Goal: Find specific page/section: Find specific page/section

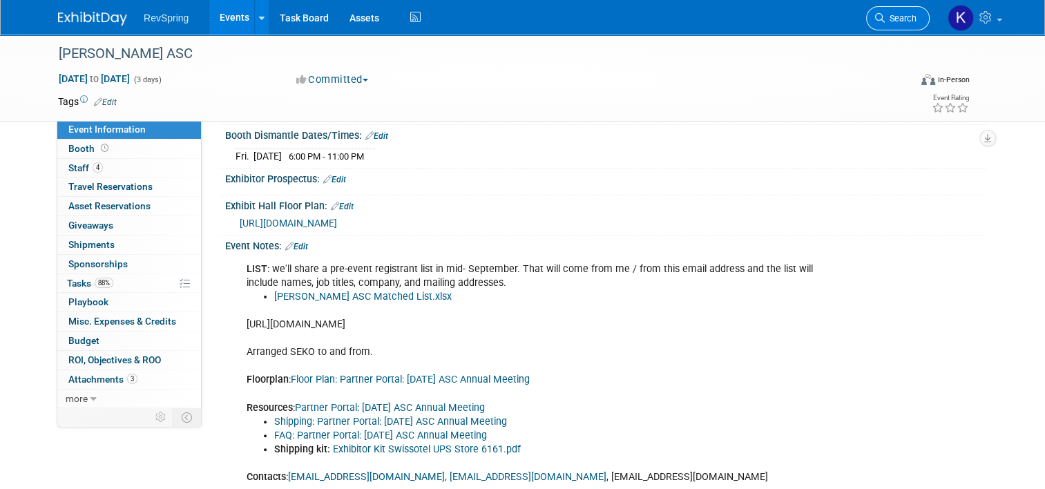
click at [901, 22] on span "Search" at bounding box center [901, 18] width 32 height 10
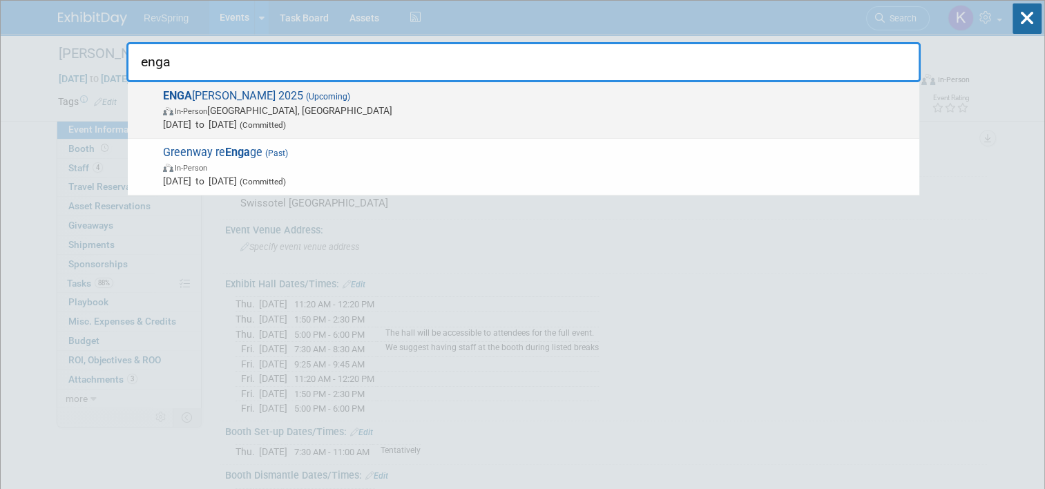
type input "enga"
click at [414, 113] on span "In-Person [GEOGRAPHIC_DATA], [GEOGRAPHIC_DATA]" at bounding box center [537, 111] width 749 height 14
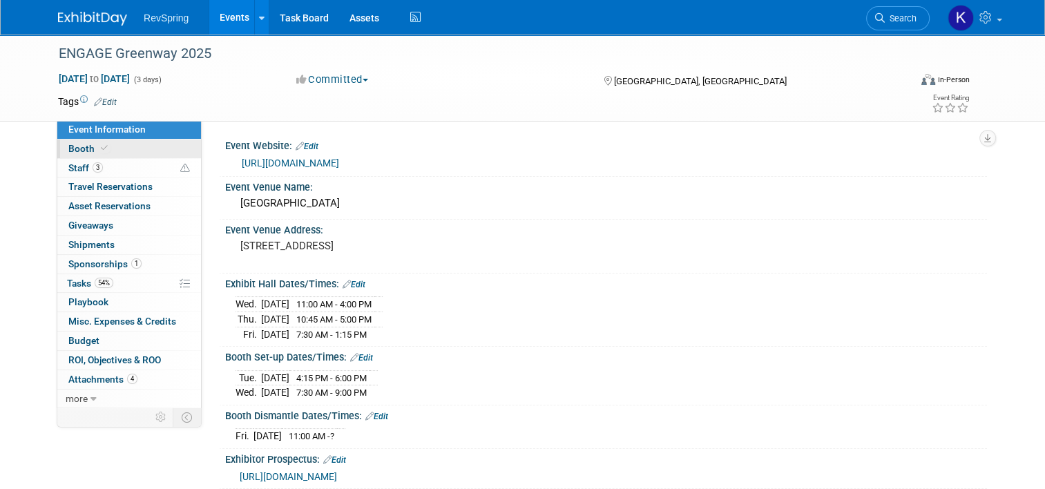
click at [101, 147] on icon at bounding box center [104, 148] width 7 height 8
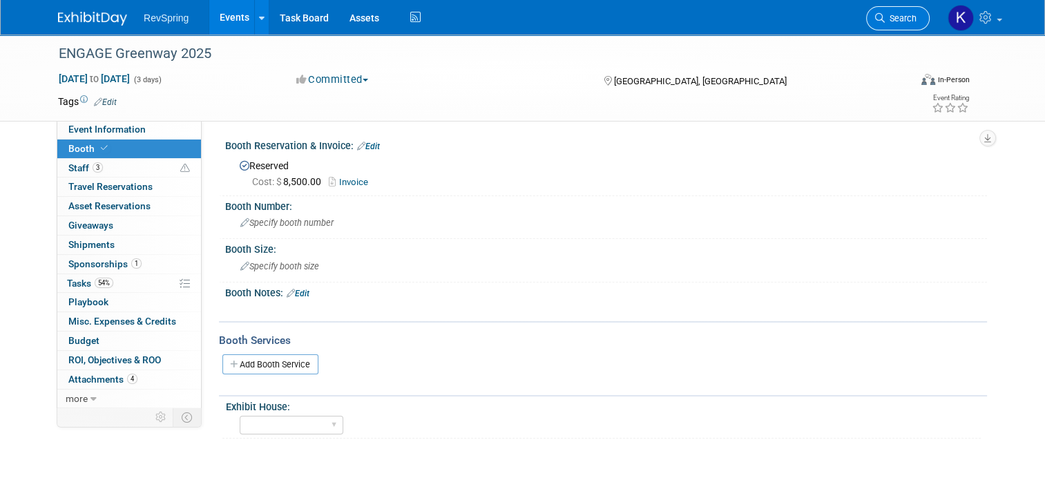
click at [906, 24] on link "Search" at bounding box center [898, 18] width 64 height 24
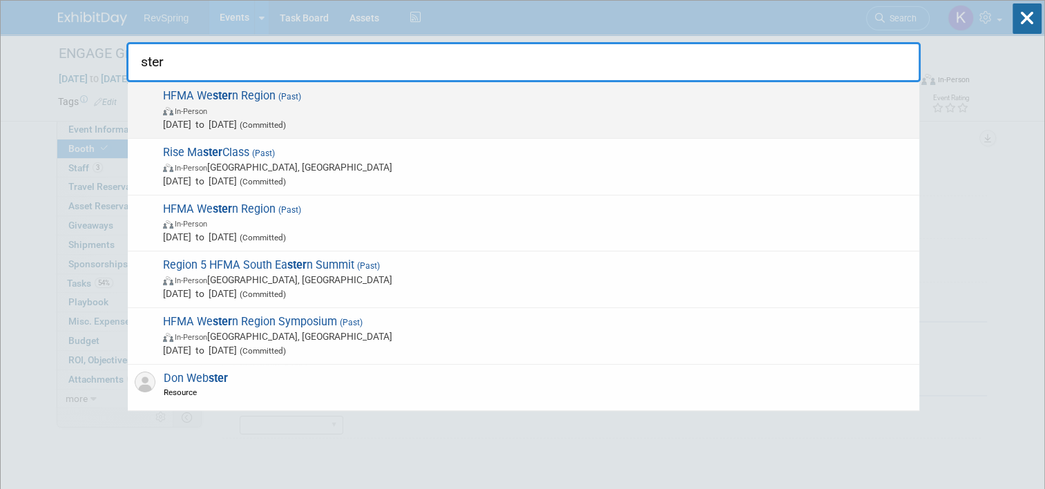
type input "ster"
click at [536, 105] on span "In-Person" at bounding box center [537, 111] width 749 height 14
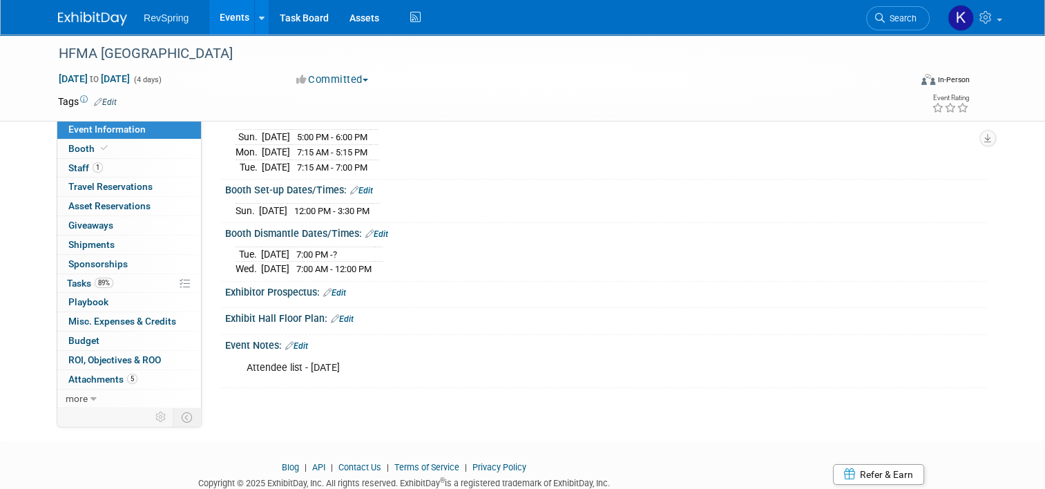
scroll to position [154, 0]
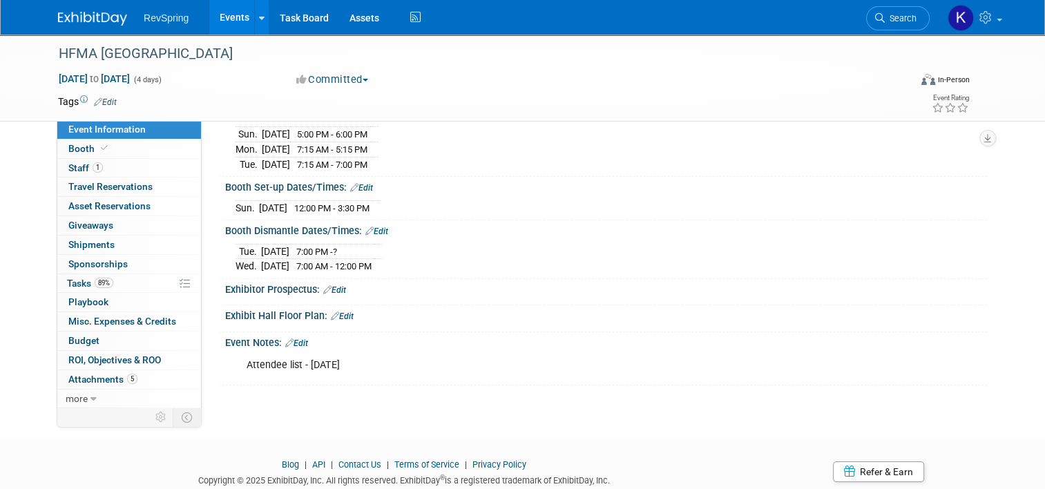
click at [332, 285] on link "Edit" at bounding box center [334, 290] width 23 height 10
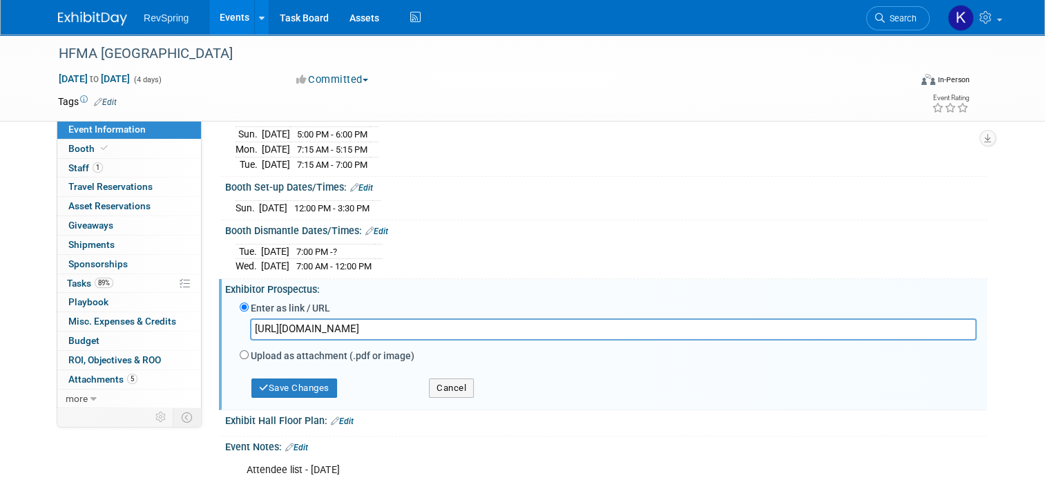
scroll to position [0, 198]
type input "https://www.canva.com/design/DAGivxq12Ik/qIlvvWmzCsnvRBW8mdDfcg/view?utm_conten…"
click at [302, 381] on button "Save Changes" at bounding box center [294, 387] width 86 height 19
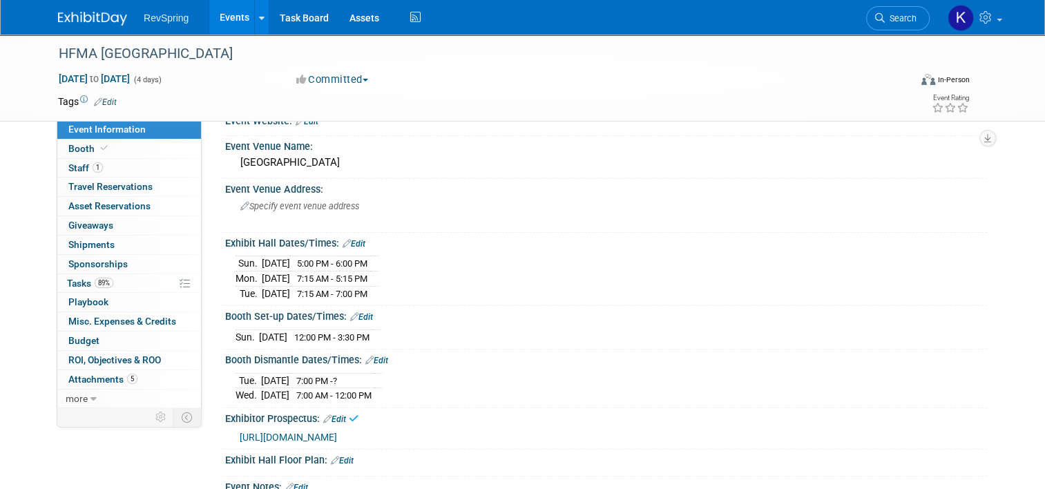
scroll to position [8, 0]
